Goal: Task Accomplishment & Management: Manage account settings

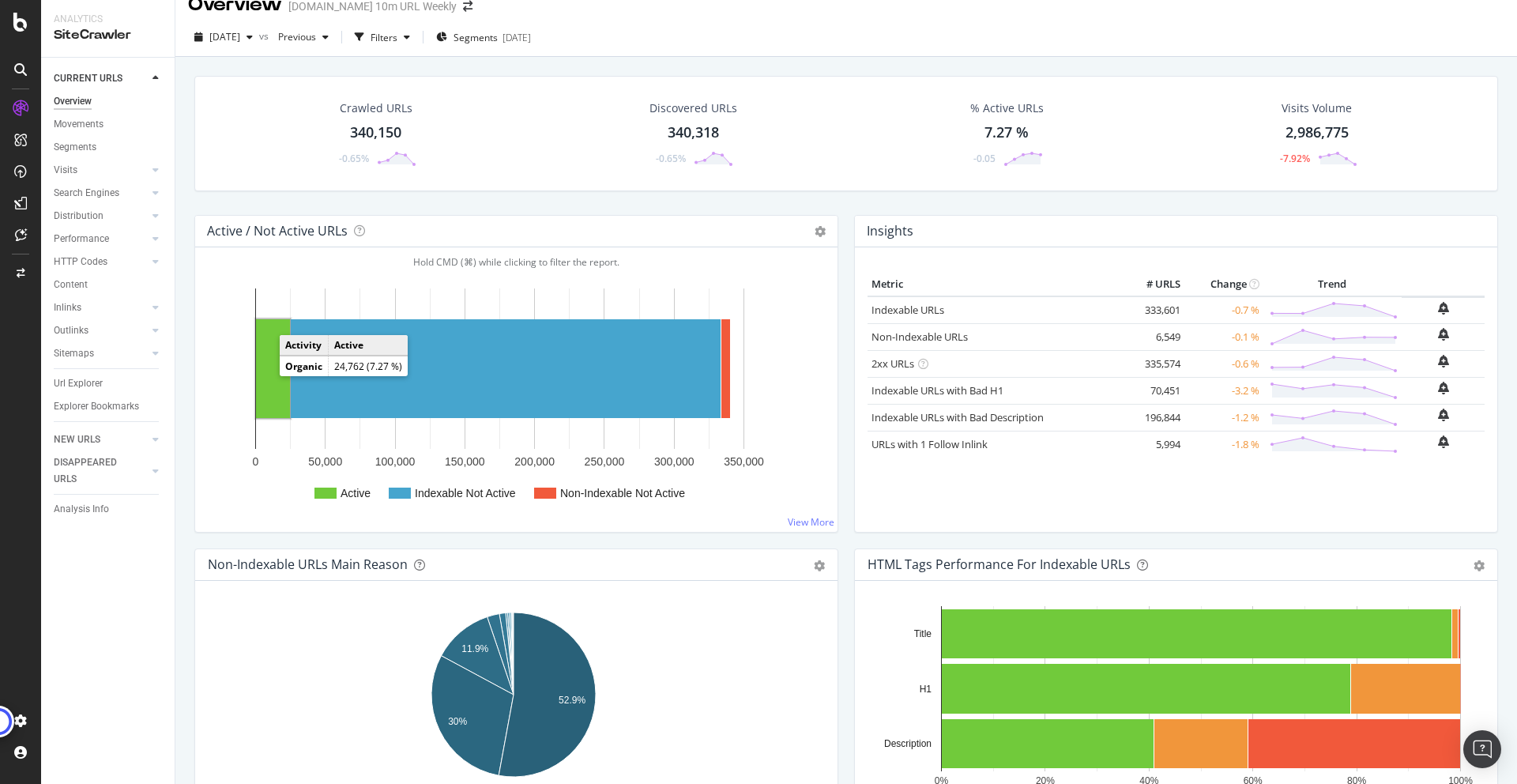
scroll to position [31, 0]
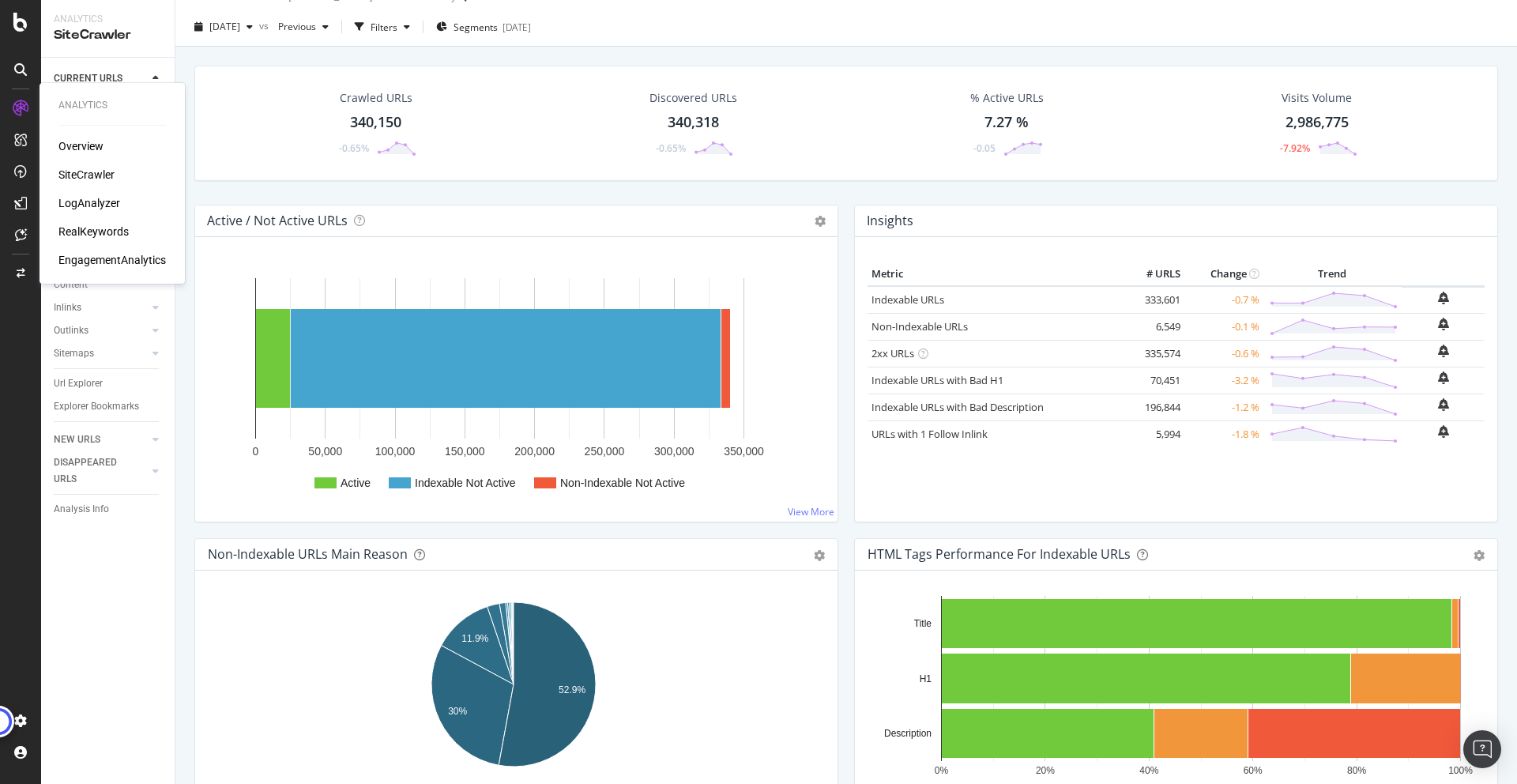
click at [84, 148] on div "Overview" at bounding box center [81, 146] width 45 height 16
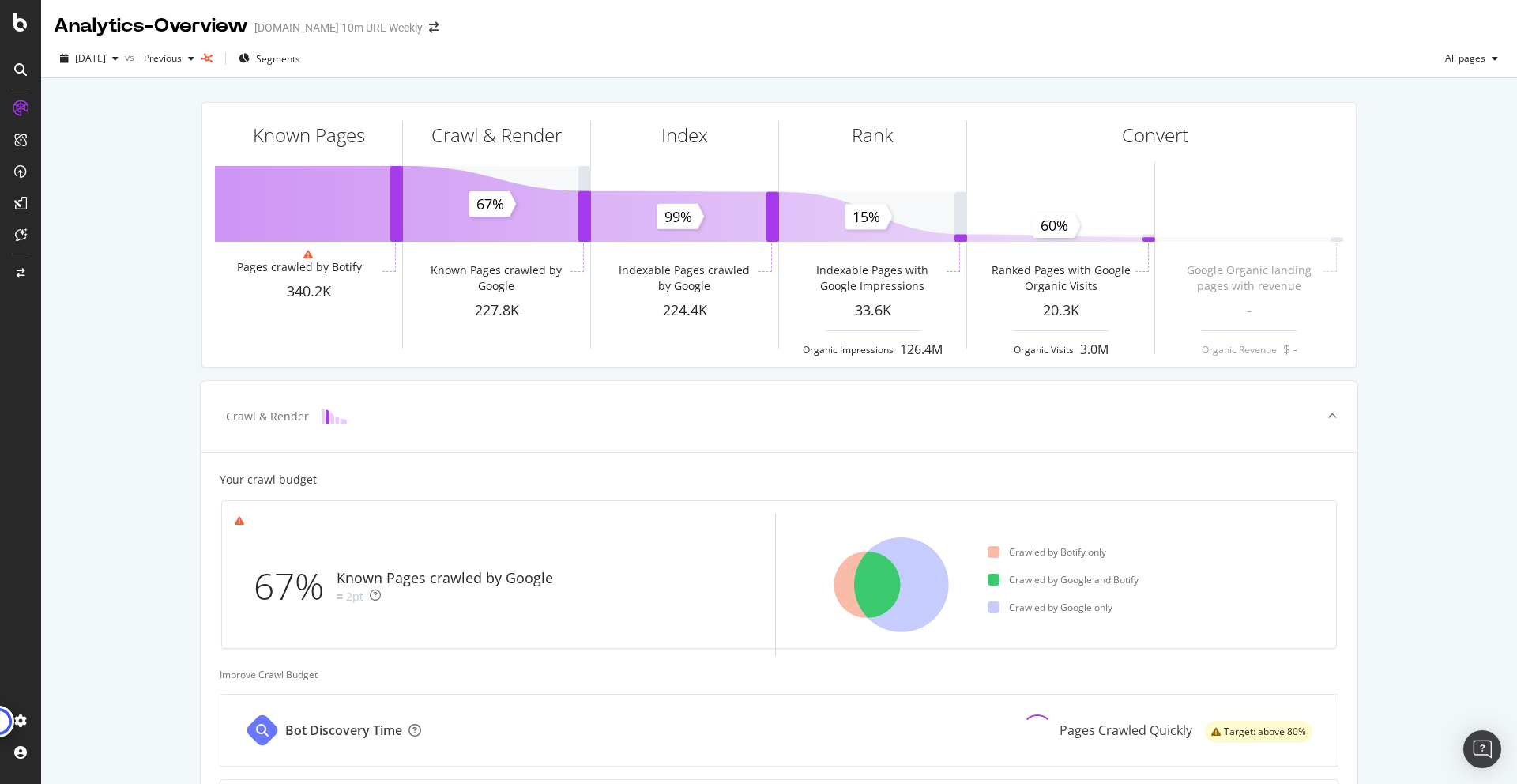
click at [131, 546] on div "Known Pages Pages crawled by Botify 340.2K Crawl & Render Known Pages crawled b…" at bounding box center [778, 653] width 1476 height 1149
click at [223, 583] on link "check your settings." at bounding box center [220, 581] width 87 height 13
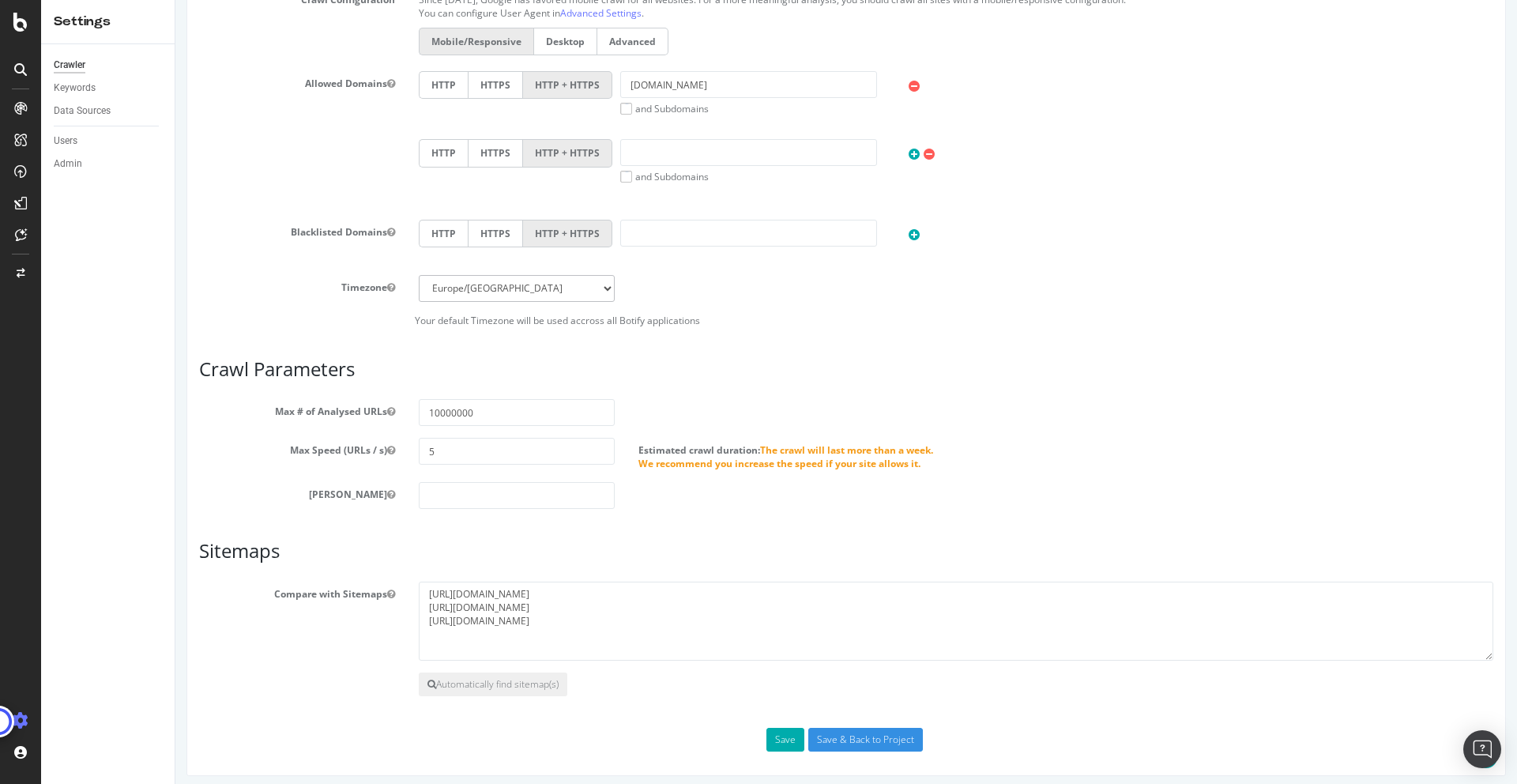
scroll to position [484, 0]
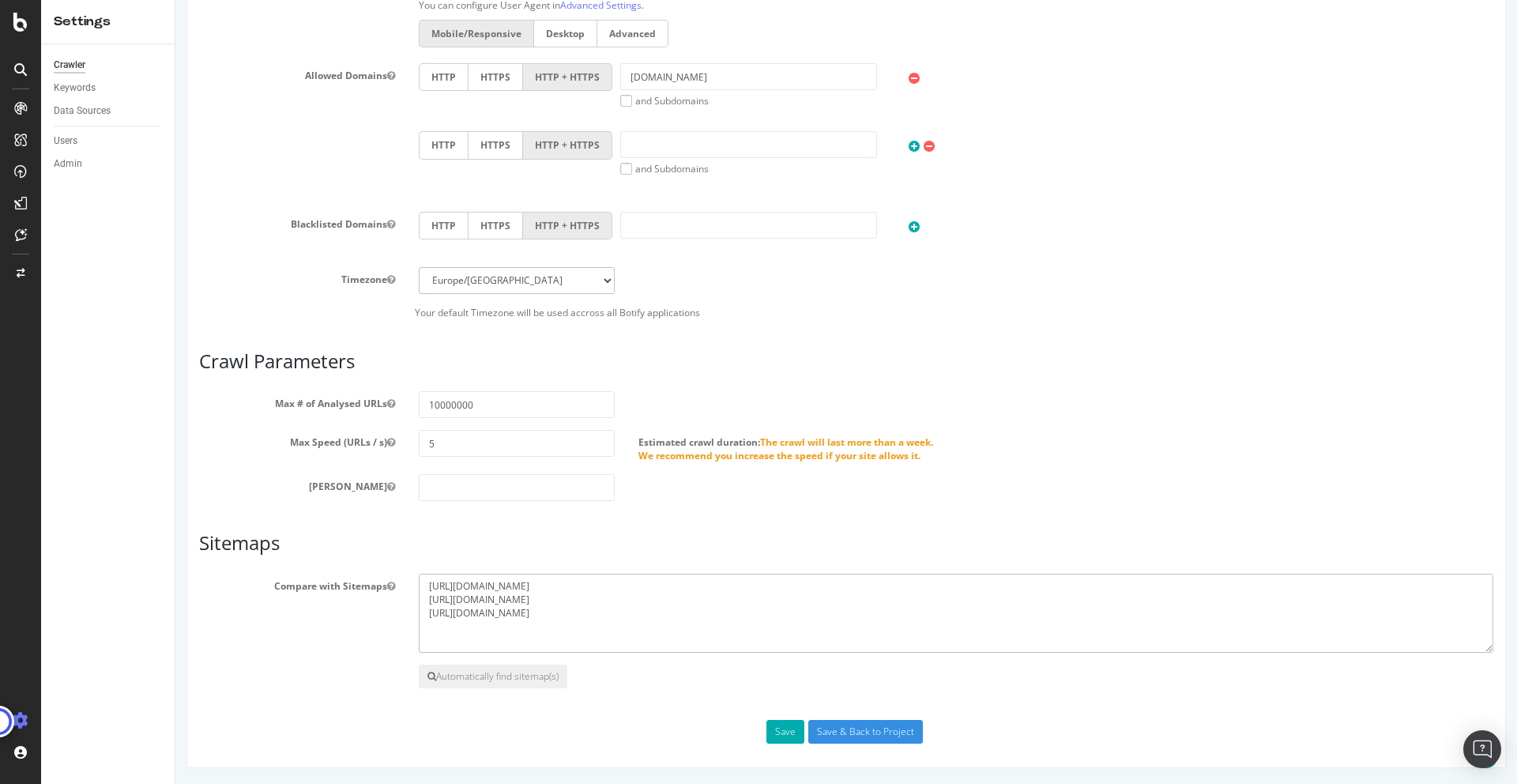
click at [570, 632] on textarea "[URL][DOMAIN_NAME] [URL][DOMAIN_NAME] [URL][DOMAIN_NAME]" at bounding box center [956, 614] width 1074 height 79
click at [555, 680] on button "Automatically find sitemap(s)" at bounding box center [493, 676] width 148 height 24
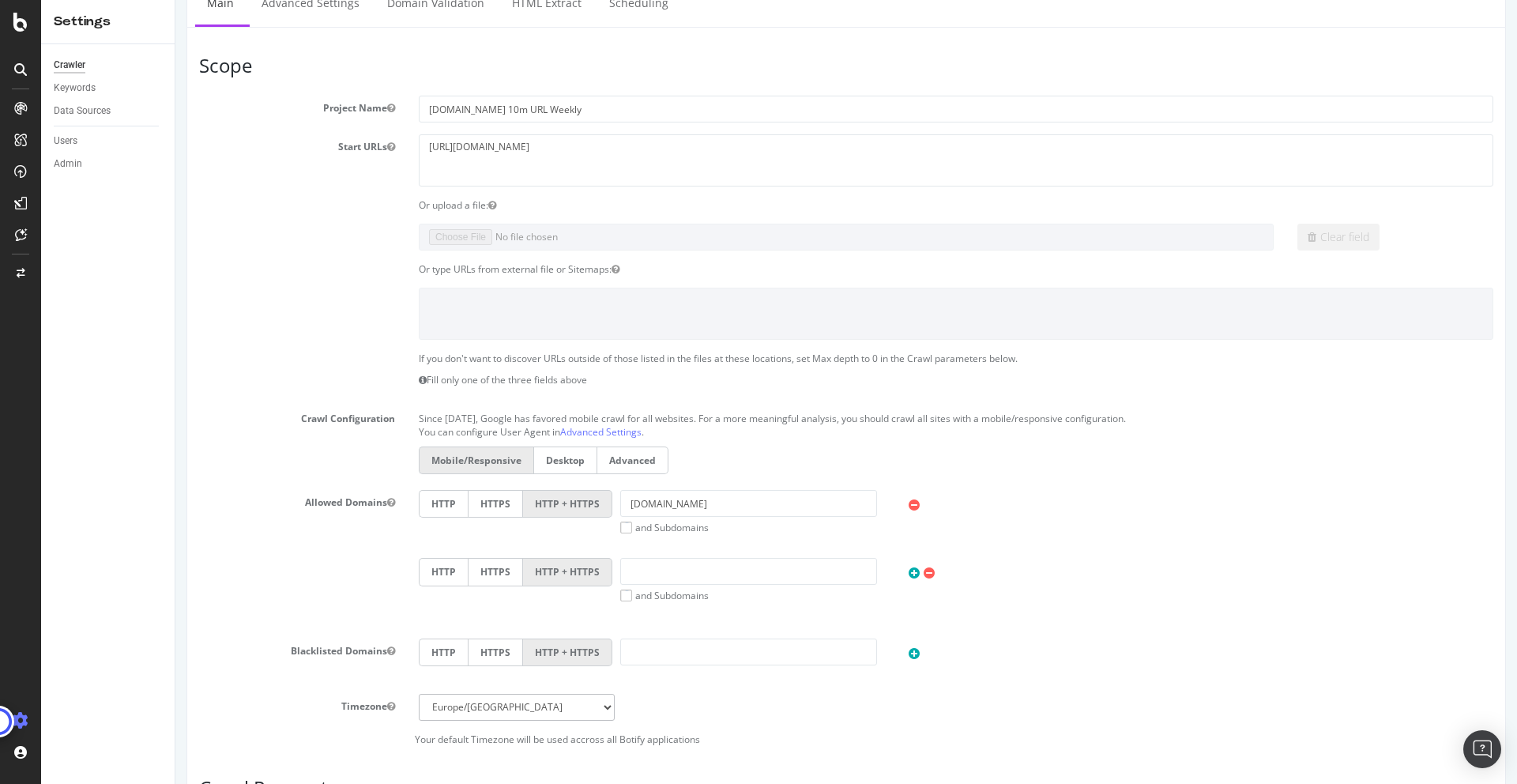
scroll to position [115, 0]
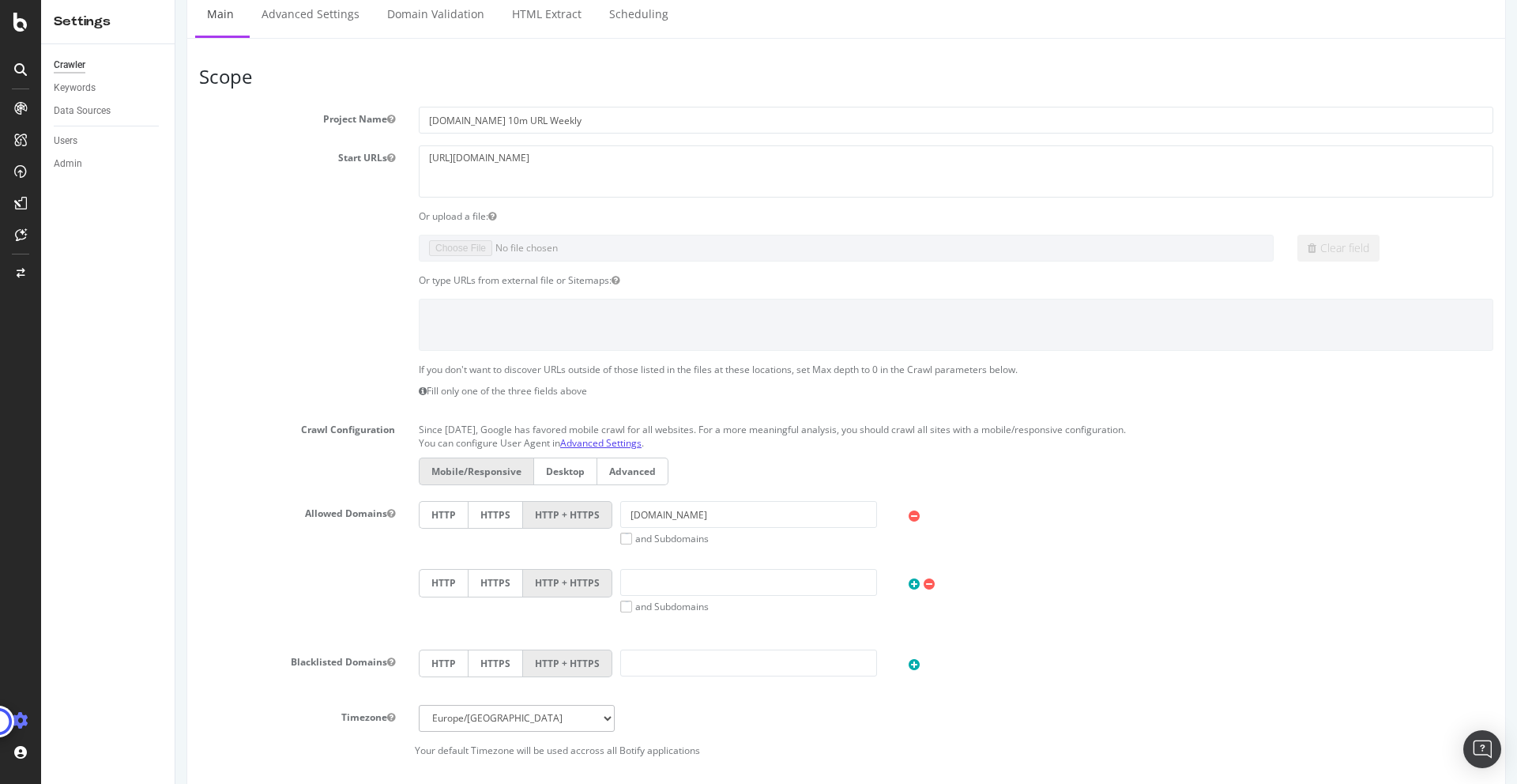
click at [596, 440] on link "Advanced Settings" at bounding box center [601, 443] width 81 height 13
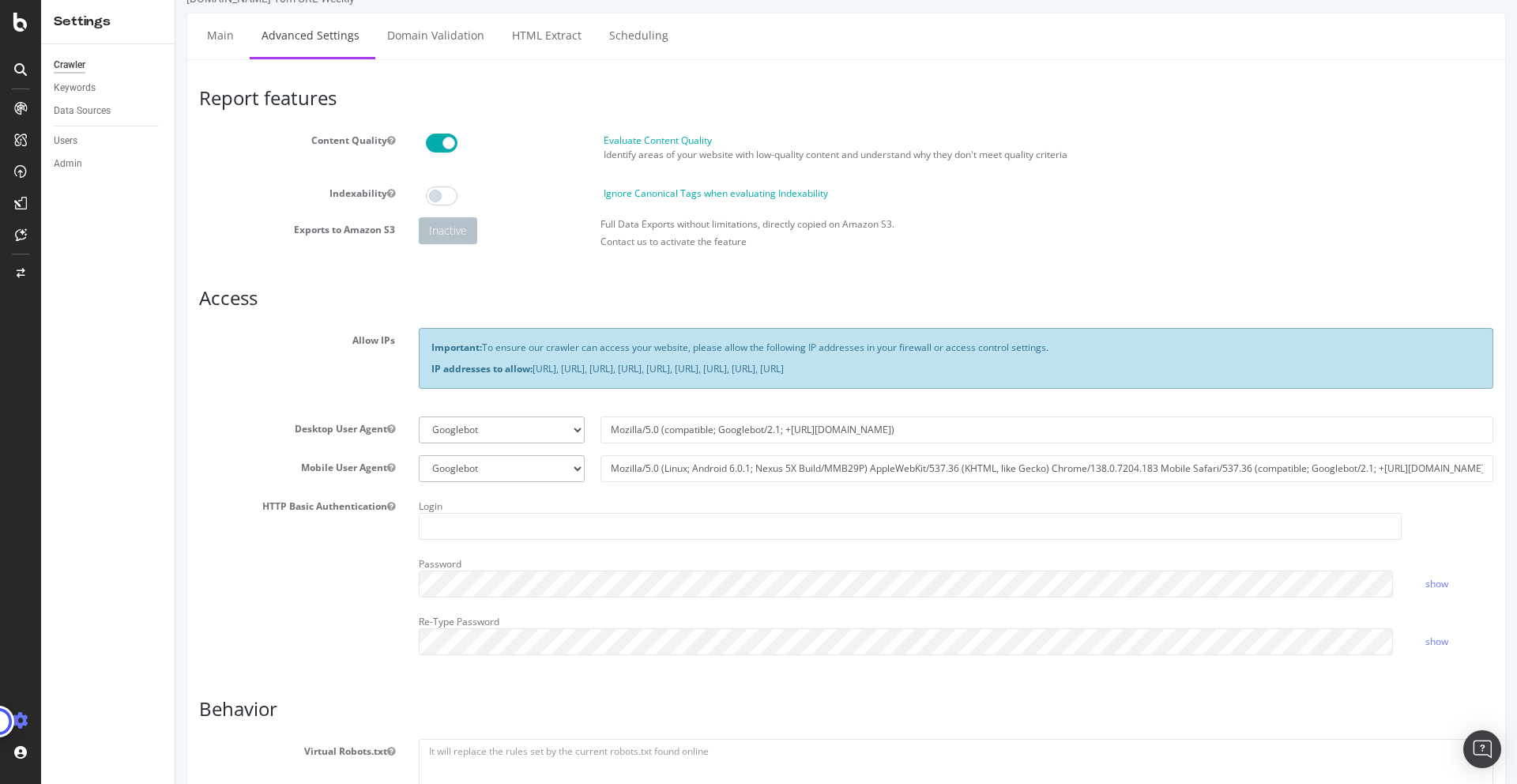
scroll to position [29, 0]
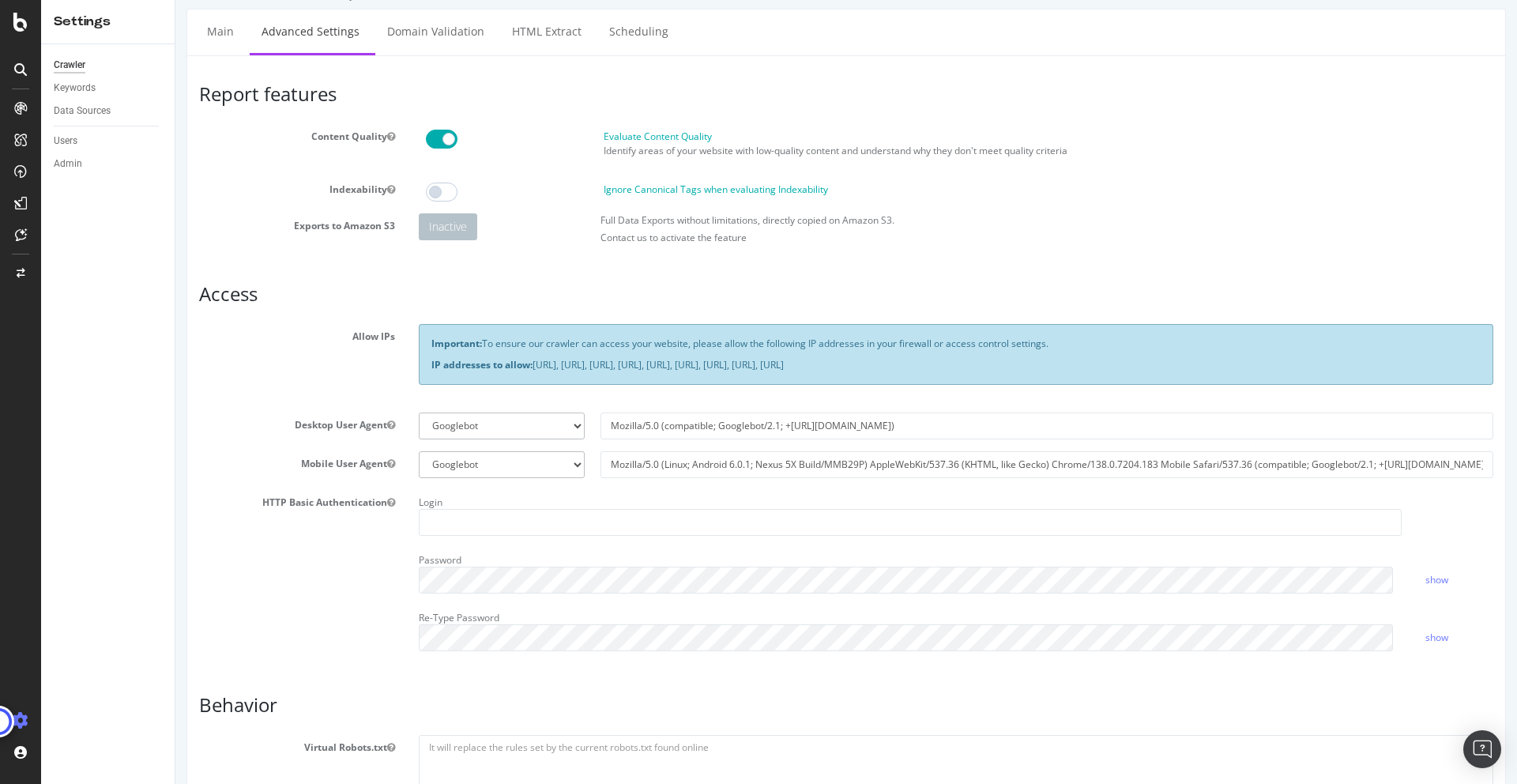
click at [444, 184] on span at bounding box center [441, 192] width 31 height 19
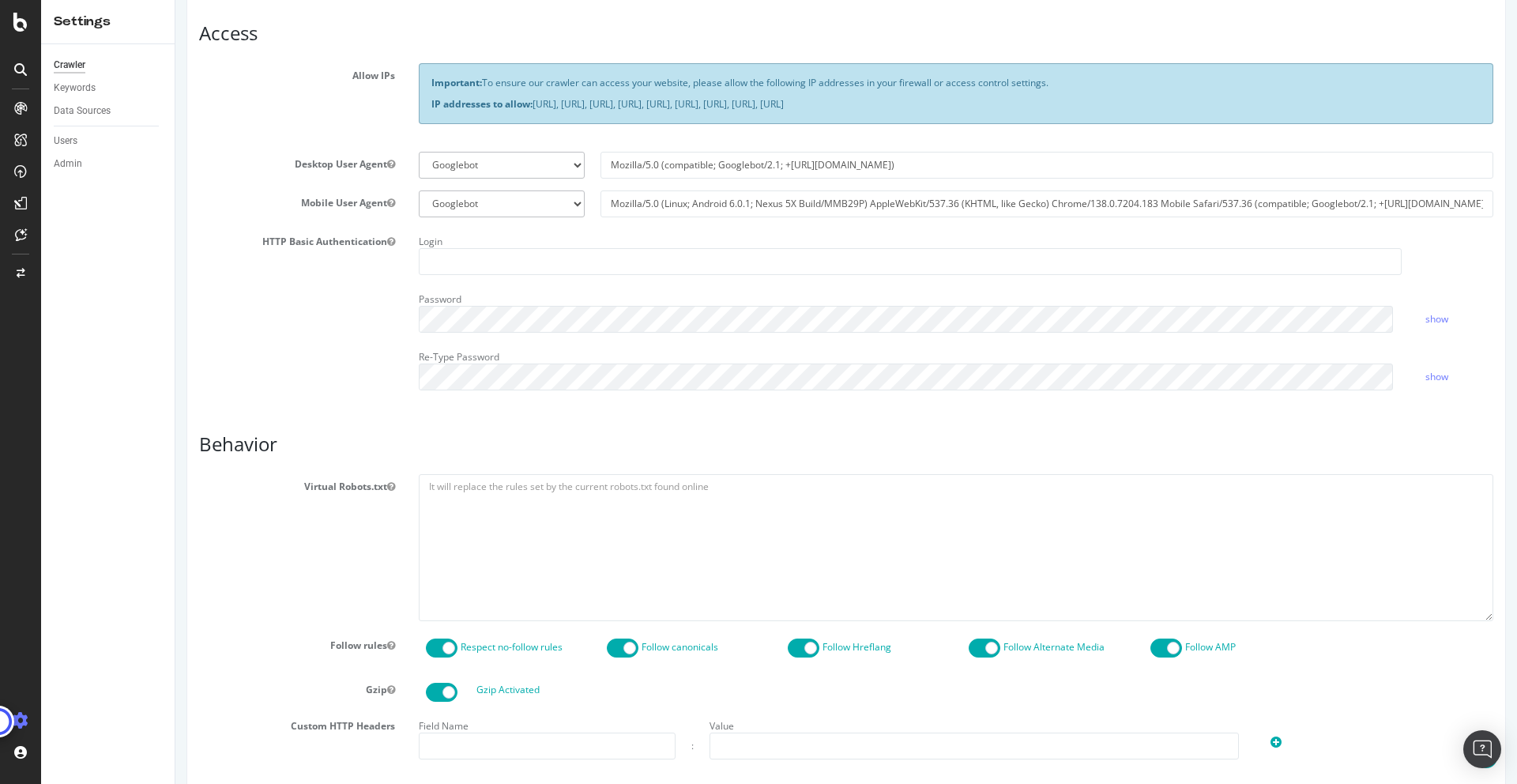
scroll to position [0, 0]
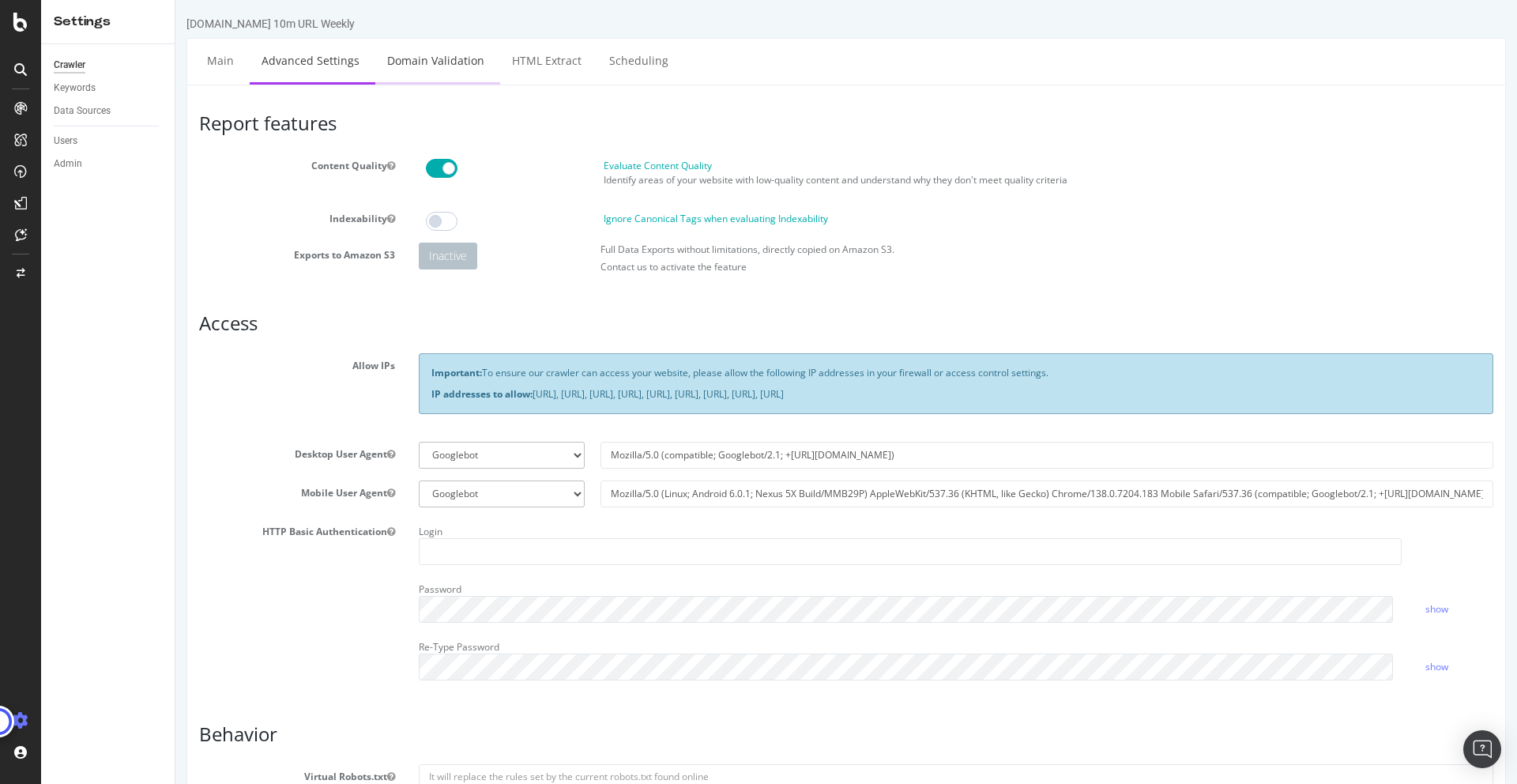
click at [431, 56] on link "Domain Validation" at bounding box center [436, 61] width 121 height 44
